Goal: Navigation & Orientation: Find specific page/section

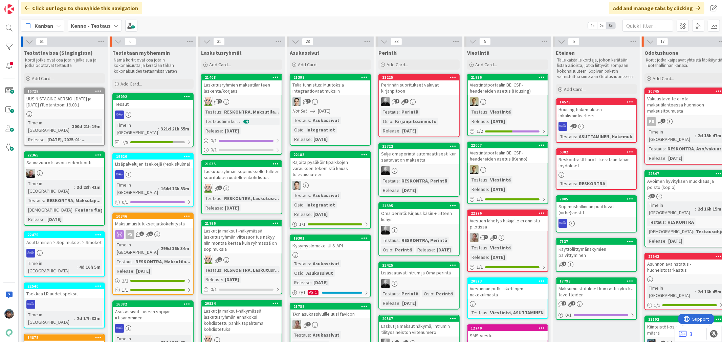
click at [515, 97] on div at bounding box center [508, 101] width 80 height 9
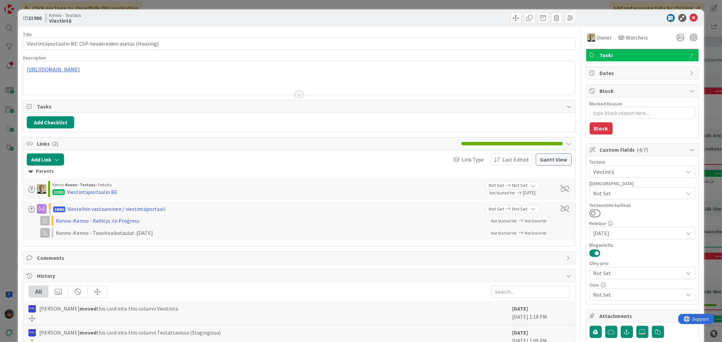
click at [298, 92] on div at bounding box center [298, 94] width 7 height 5
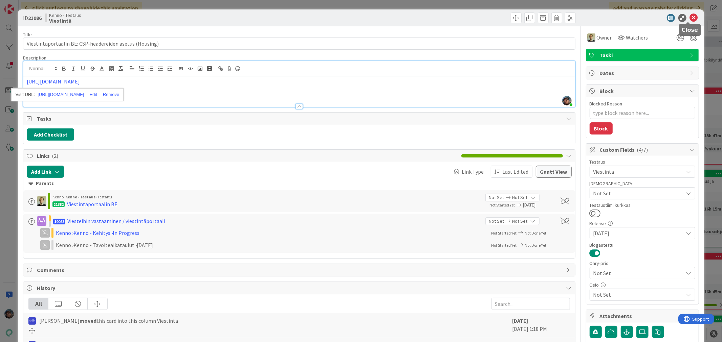
click at [690, 18] on icon at bounding box center [694, 18] width 8 height 8
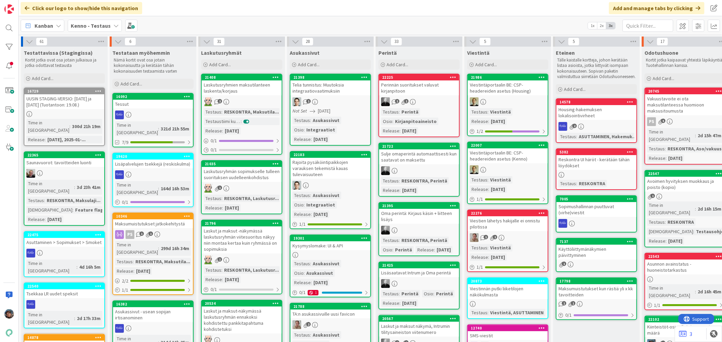
click at [525, 234] on div "1 2" at bounding box center [508, 238] width 80 height 9
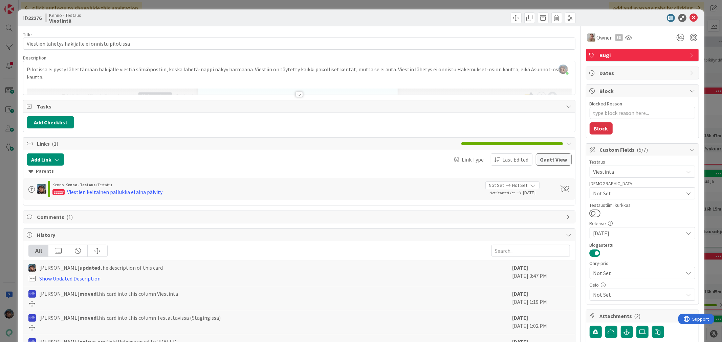
click at [296, 95] on div at bounding box center [298, 94] width 7 height 5
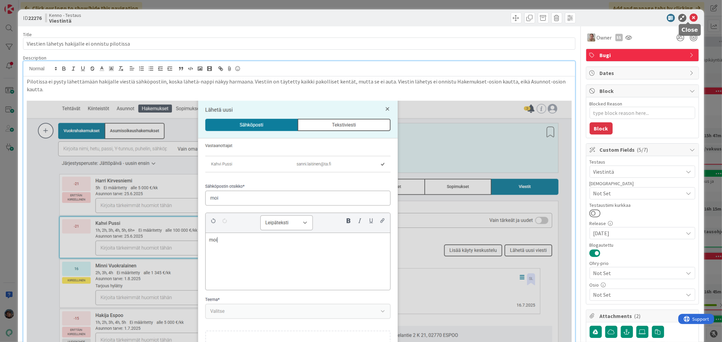
click at [690, 14] on icon at bounding box center [694, 18] width 8 height 8
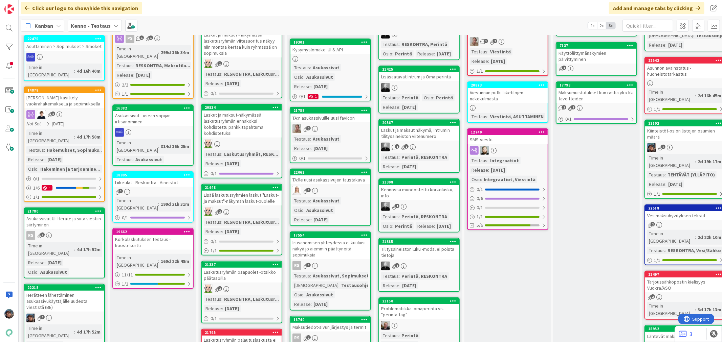
scroll to position [225, 0]
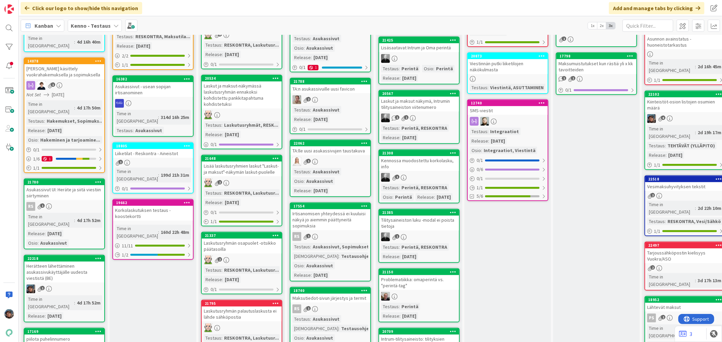
click at [73, 185] on div "Asukassivut UI: Heräte ja siitä viestiin siirtyminen" at bounding box center [64, 192] width 80 height 15
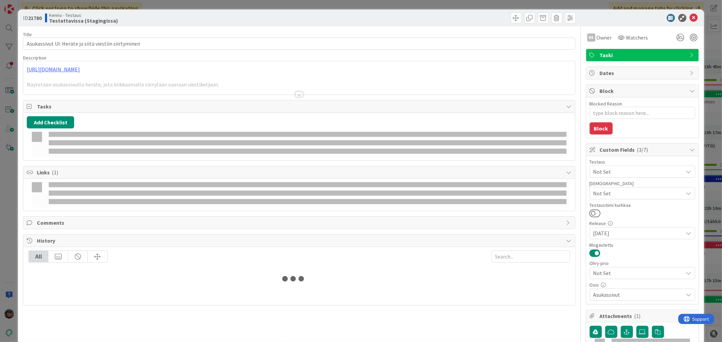
type textarea "x"
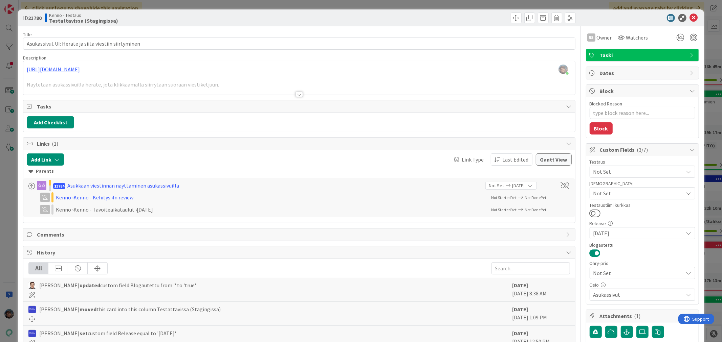
click at [295, 94] on div at bounding box center [298, 94] width 7 height 5
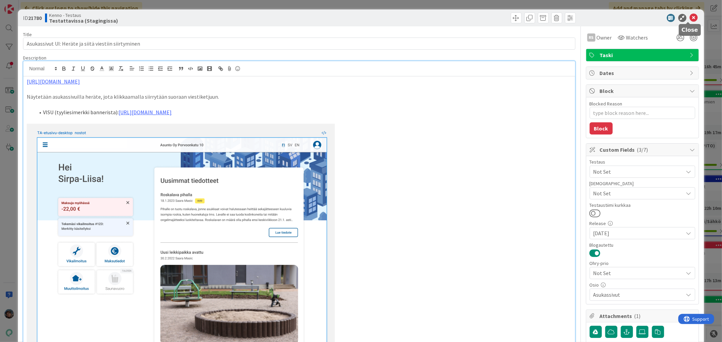
click at [690, 17] on icon at bounding box center [694, 18] width 8 height 8
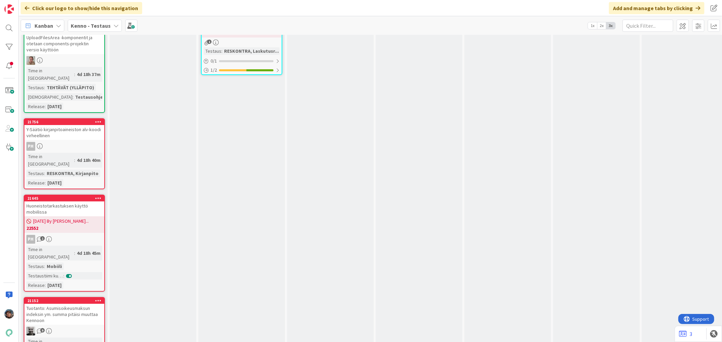
scroll to position [2143, 0]
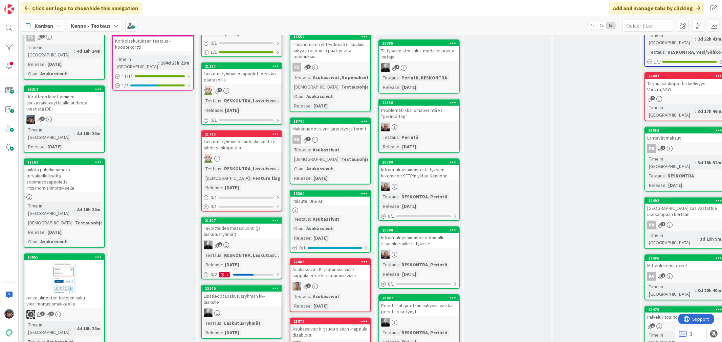
scroll to position [301, 0]
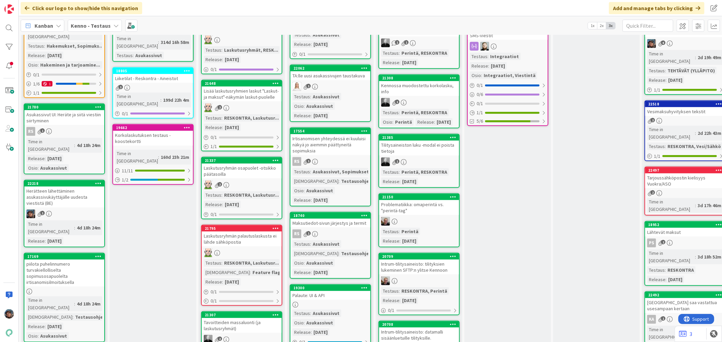
click at [73, 187] on div "Herätteen lähettäminen asukassivukäyttäjälle uudesta viestistä (BE)" at bounding box center [64, 197] width 80 height 21
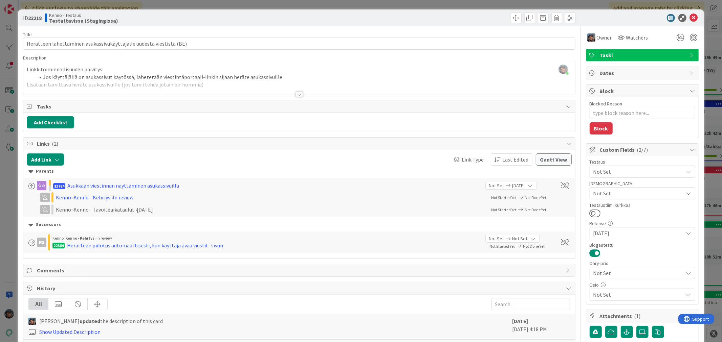
click at [297, 94] on div at bounding box center [298, 94] width 7 height 5
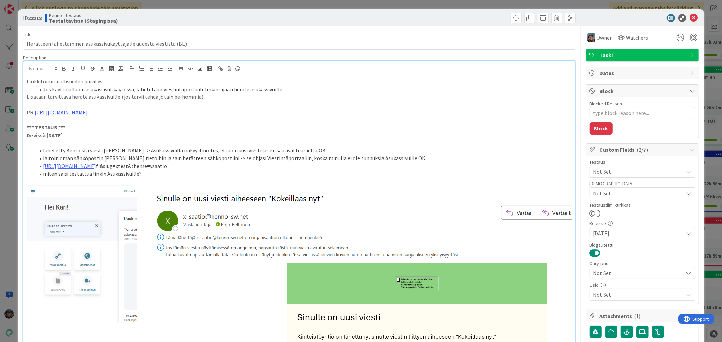
type textarea "x"
